Goal: Task Accomplishment & Management: Use online tool/utility

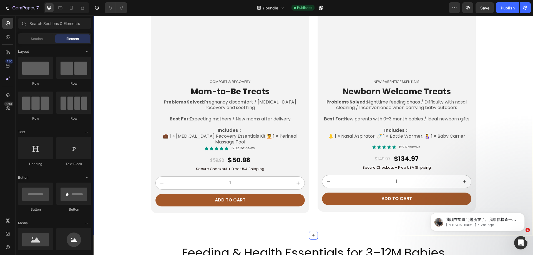
scroll to position [546, 0]
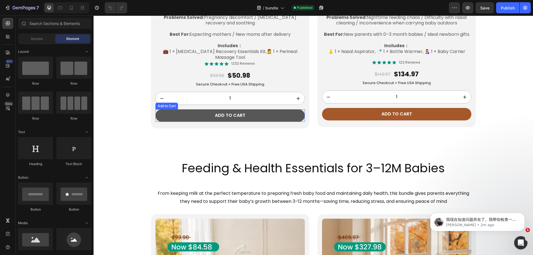
click at [271, 117] on button "Add to cart" at bounding box center [229, 115] width 149 height 12
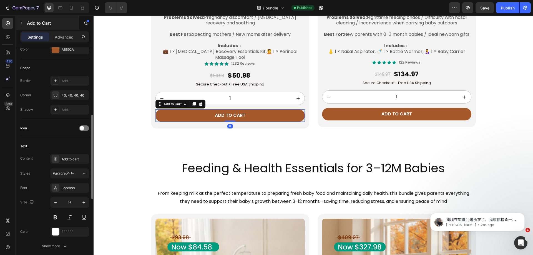
scroll to position [162, 0]
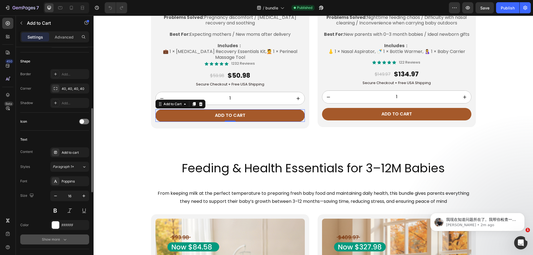
click at [47, 236] on button "Show more" at bounding box center [54, 239] width 69 height 10
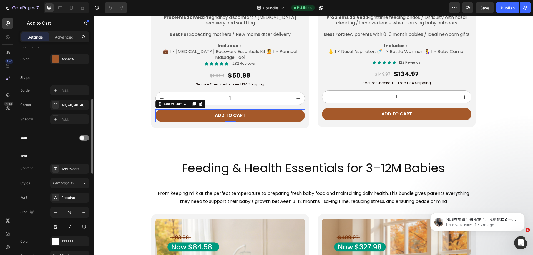
scroll to position [150, 0]
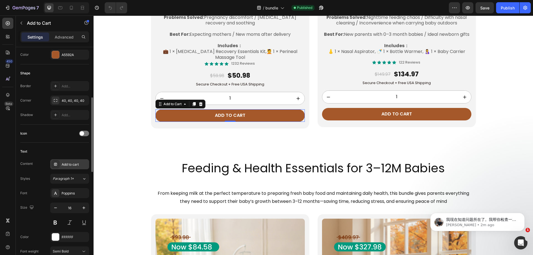
click at [66, 164] on div "Add to cart" at bounding box center [75, 164] width 26 height 5
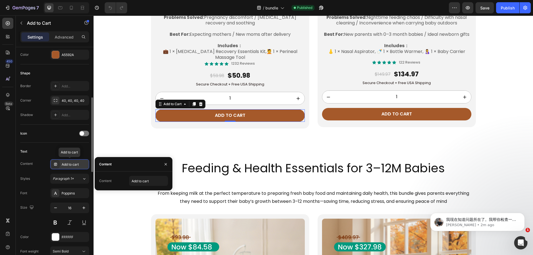
click at [66, 164] on div "Add to cart" at bounding box center [75, 164] width 26 height 5
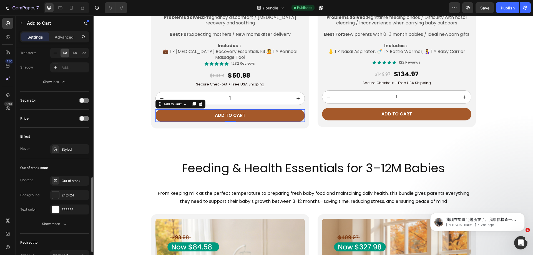
scroll to position [394, 0]
click at [53, 224] on div "Show more" at bounding box center [55, 223] width 26 height 6
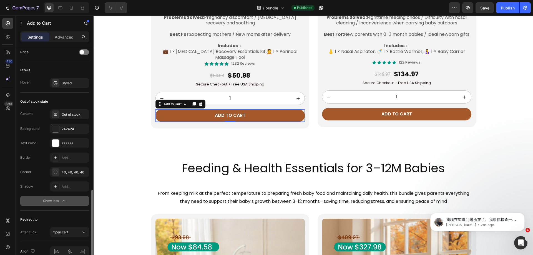
scroll to position [465, 0]
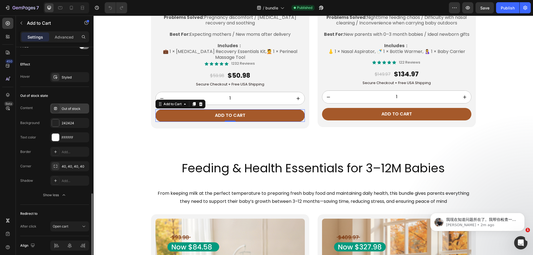
click at [69, 110] on div "Out of stock" at bounding box center [75, 108] width 26 height 5
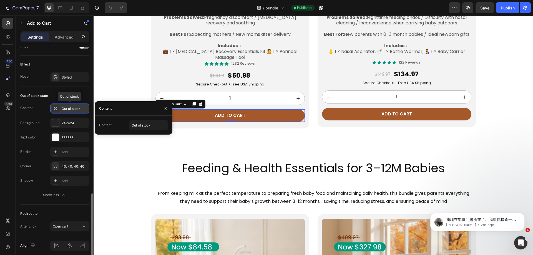
click at [69, 110] on div "Out of stock" at bounding box center [75, 108] width 26 height 5
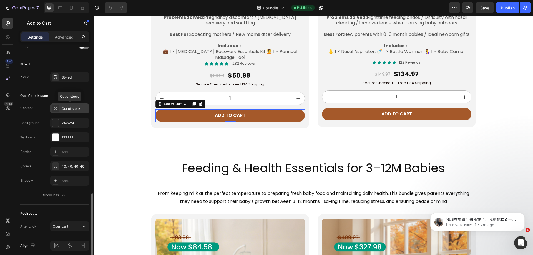
scroll to position [488, 0]
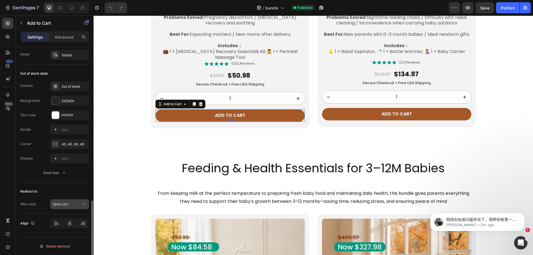
click at [69, 204] on div "Open cart" at bounding box center [67, 204] width 28 height 5
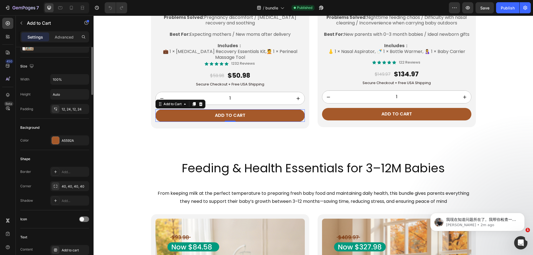
scroll to position [0, 0]
